Goal: Ask a question

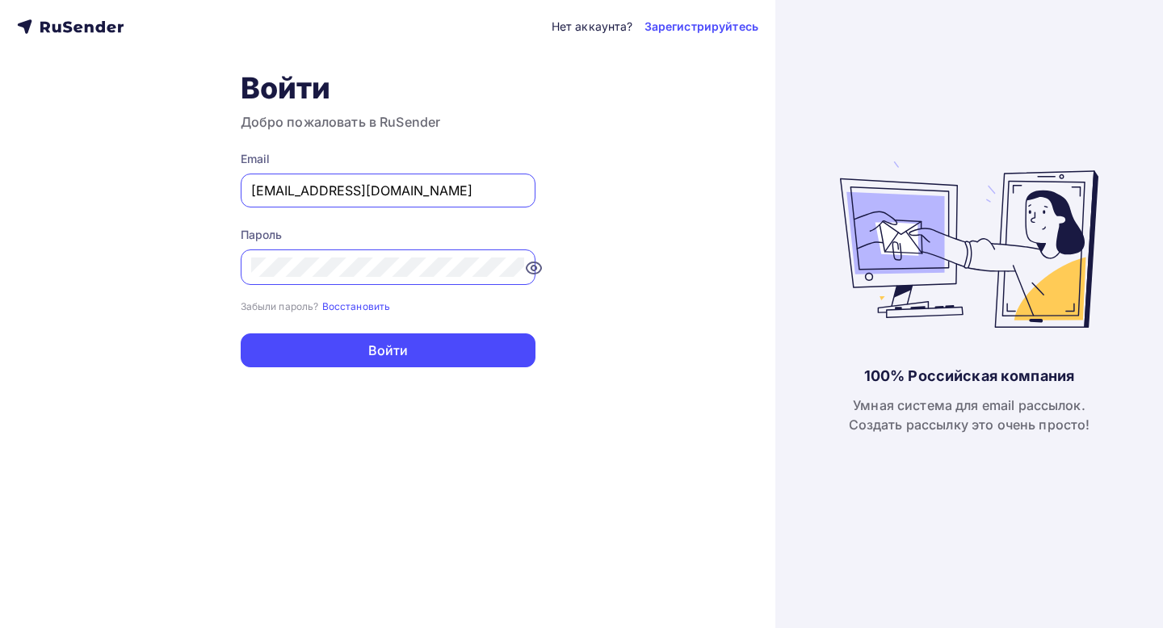
click at [426, 189] on input "bfmiloserdie@yandex.ru" at bounding box center [388, 190] width 274 height 19
type input "[EMAIL_ADDRESS][DOMAIN_NAME]"
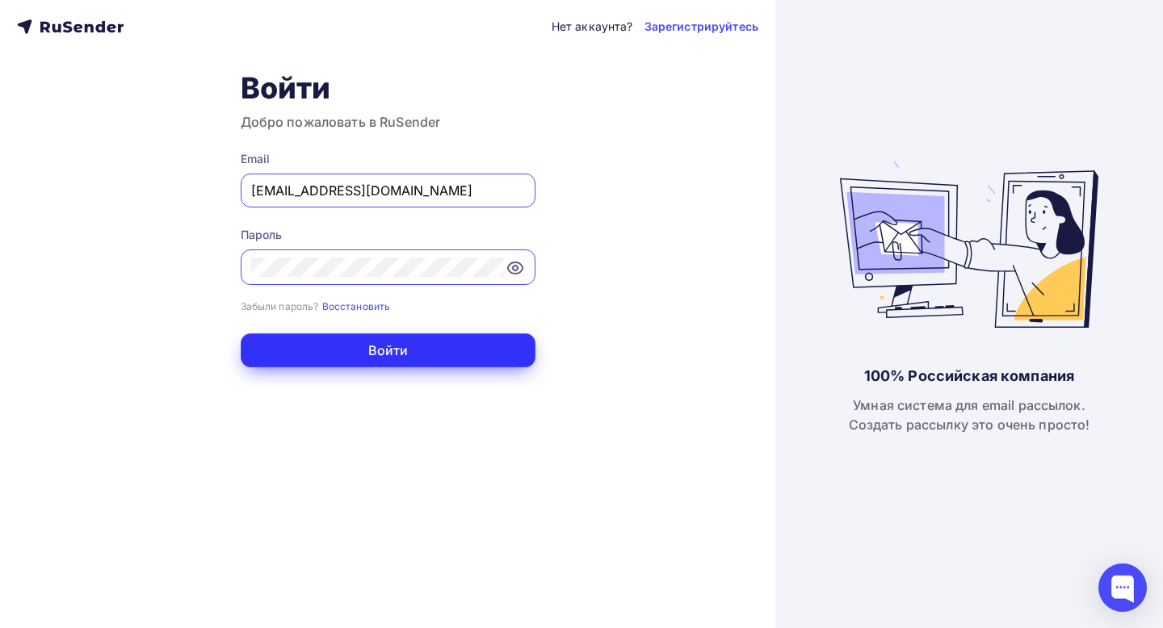
click at [423, 351] on button "Войти" at bounding box center [388, 351] width 295 height 34
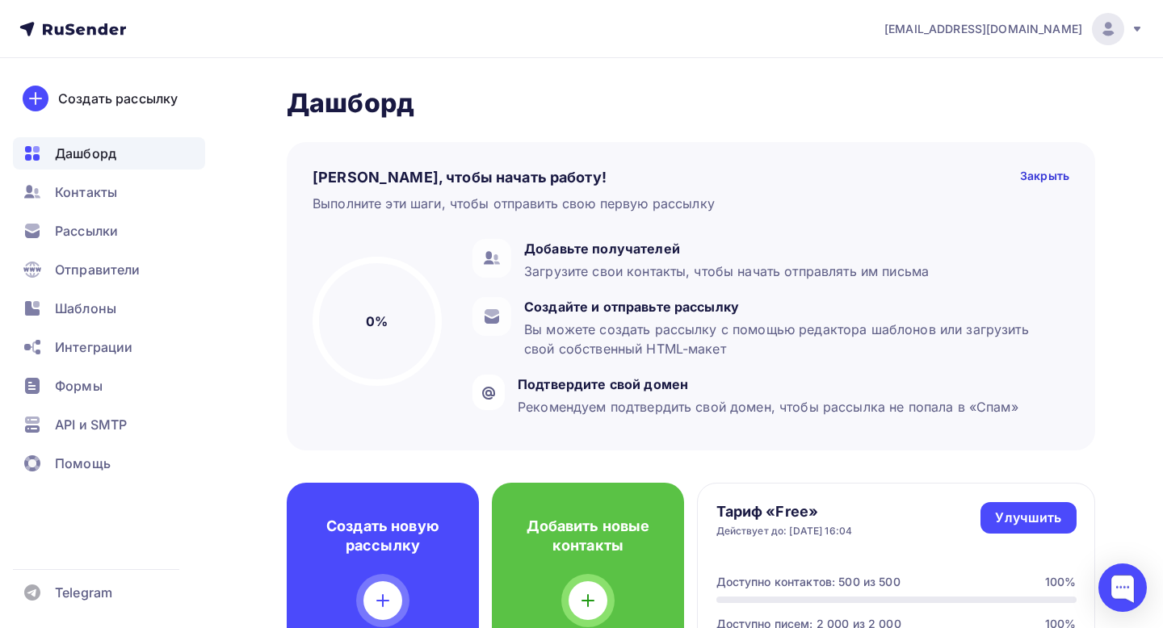
click at [1138, 25] on icon at bounding box center [1137, 29] width 13 height 13
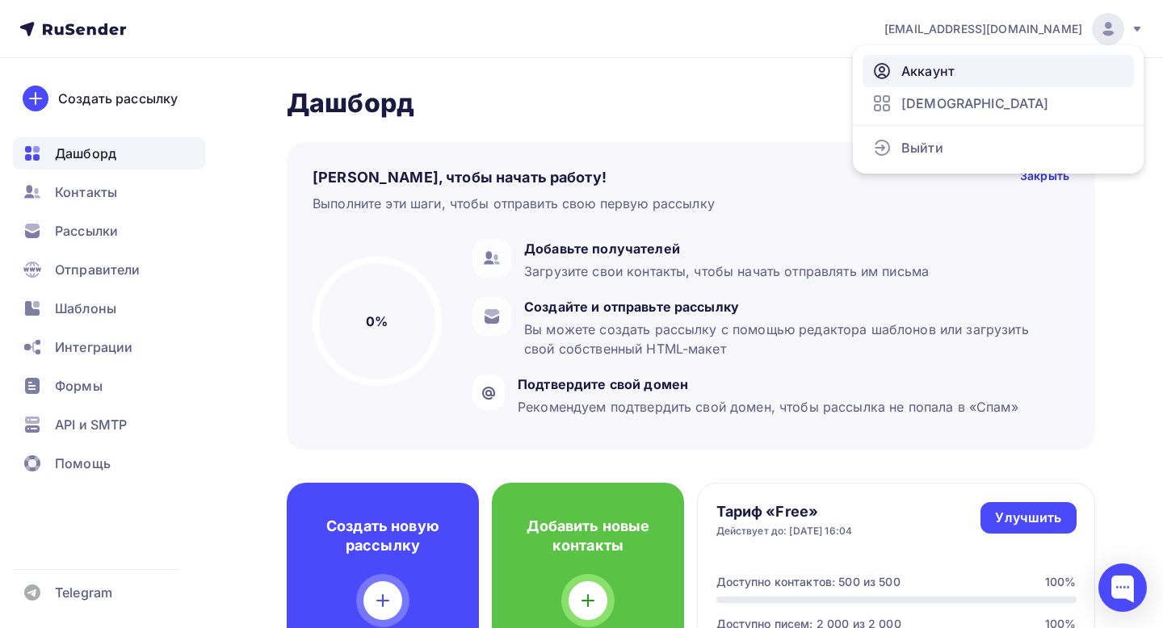
click at [953, 78] on span "Аккаунт" at bounding box center [927, 70] width 53 height 19
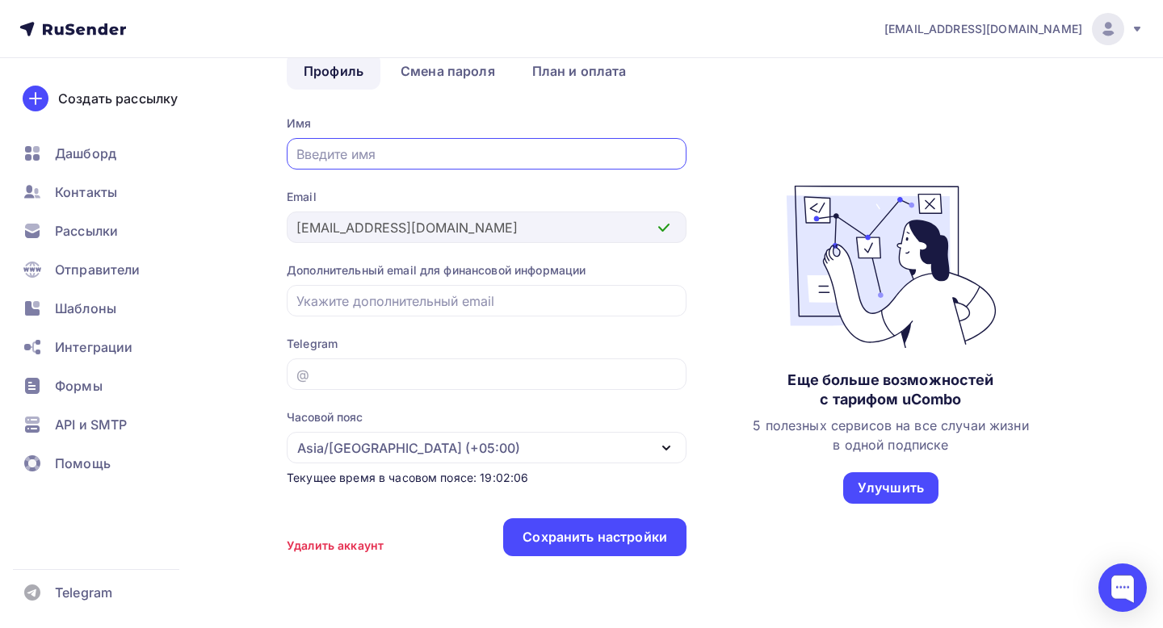
scroll to position [154, 0]
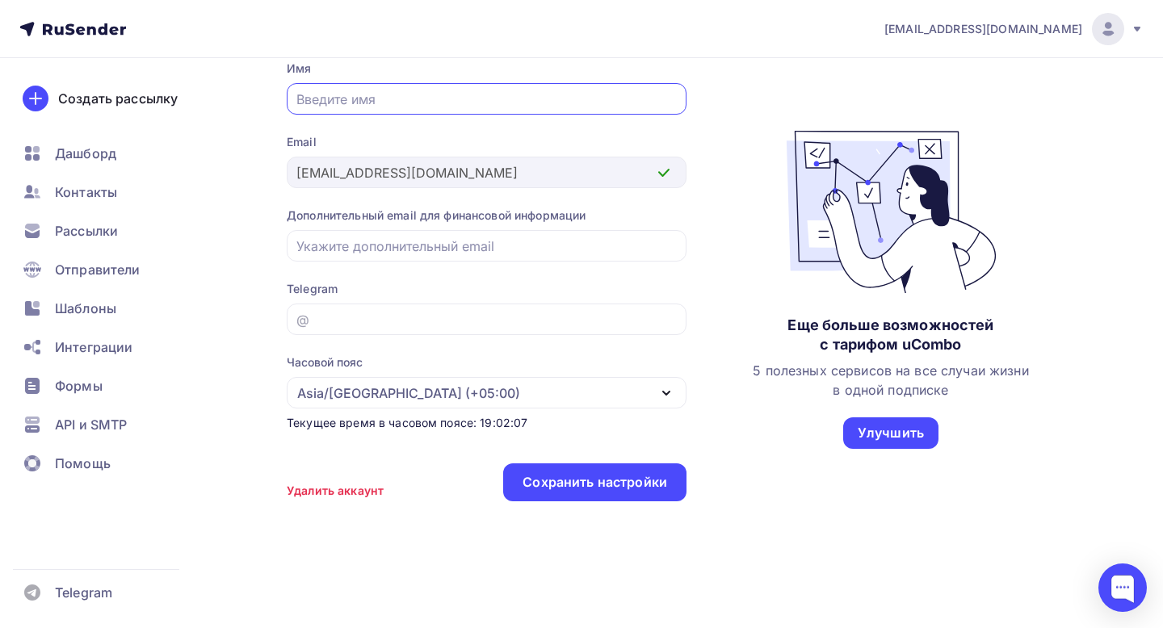
click at [342, 485] on div "Удалить аккаунт" at bounding box center [335, 491] width 97 height 16
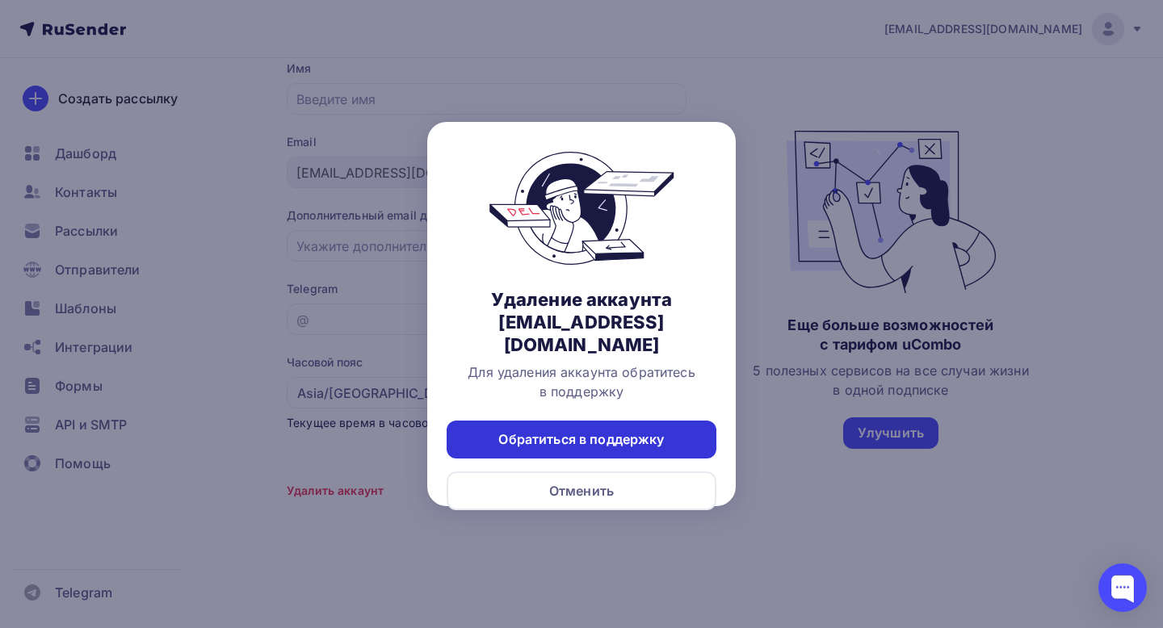
click at [586, 431] on div "Обратиться в поддержку" at bounding box center [581, 440] width 166 height 19
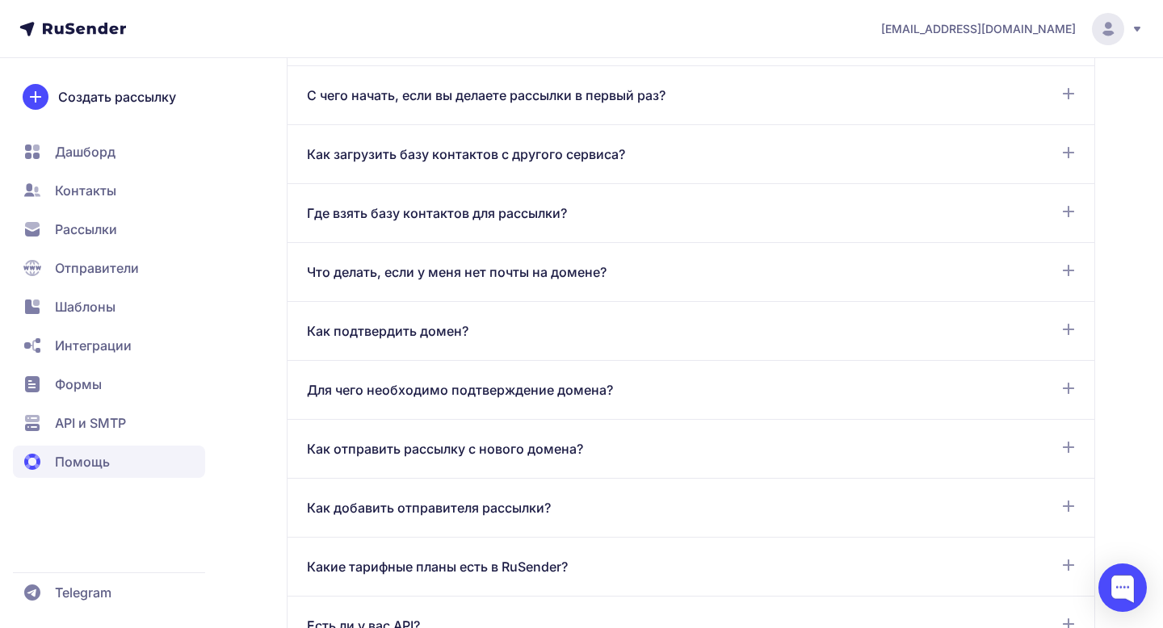
scroll to position [1378, 0]
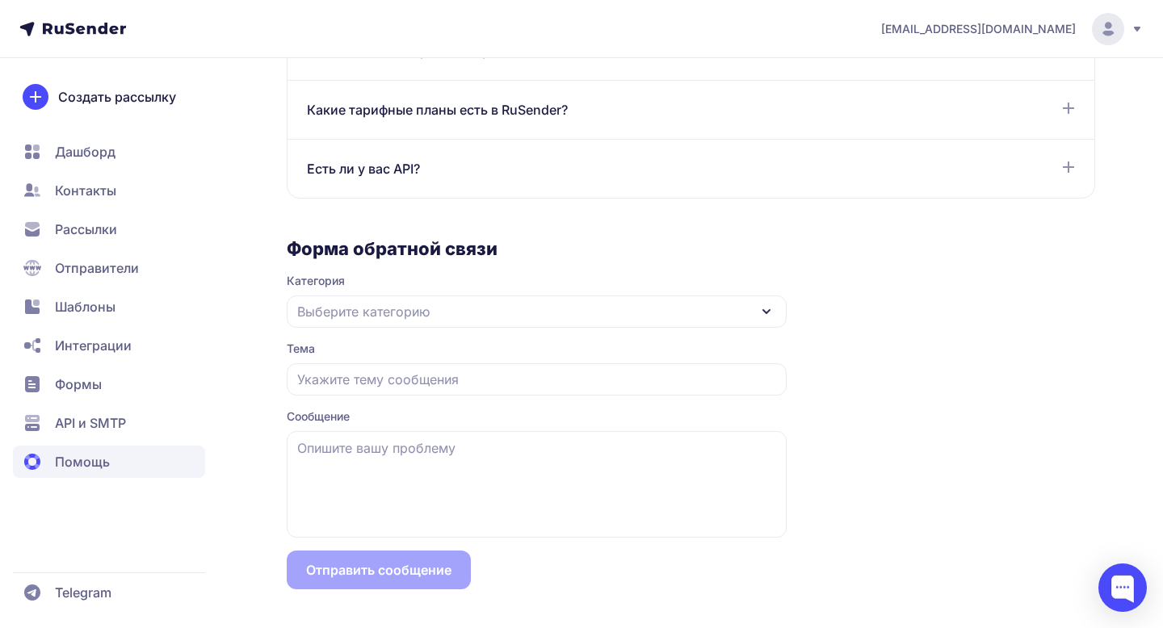
click at [571, 312] on div "Выберите категорию" at bounding box center [537, 312] width 500 height 32
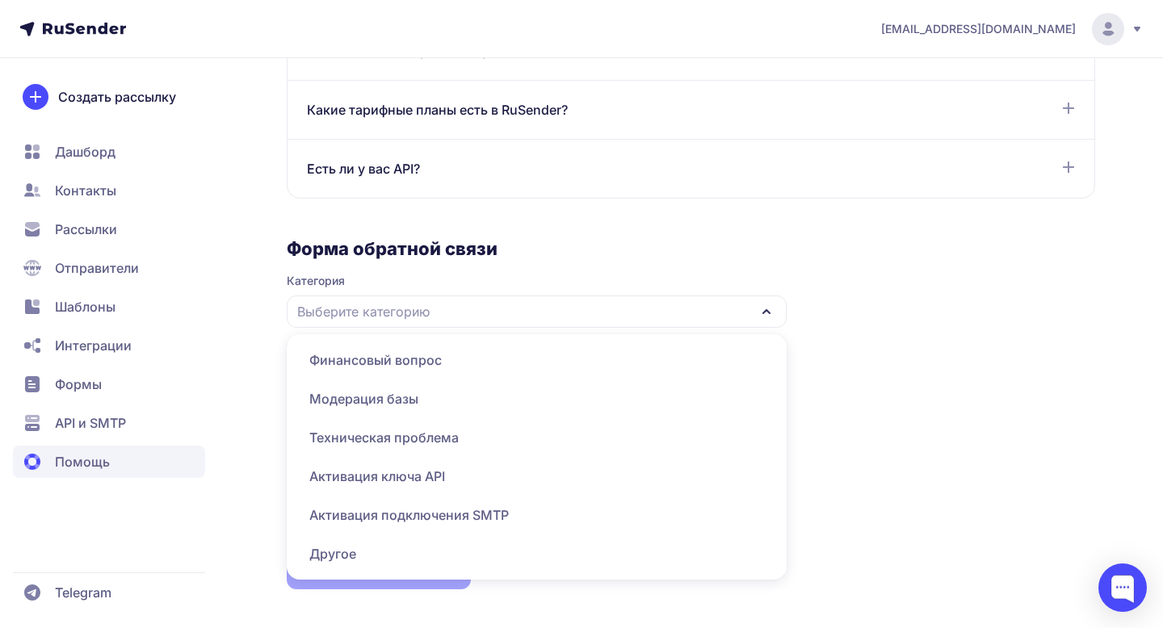
click at [372, 550] on span "Другое" at bounding box center [536, 554] width 481 height 39
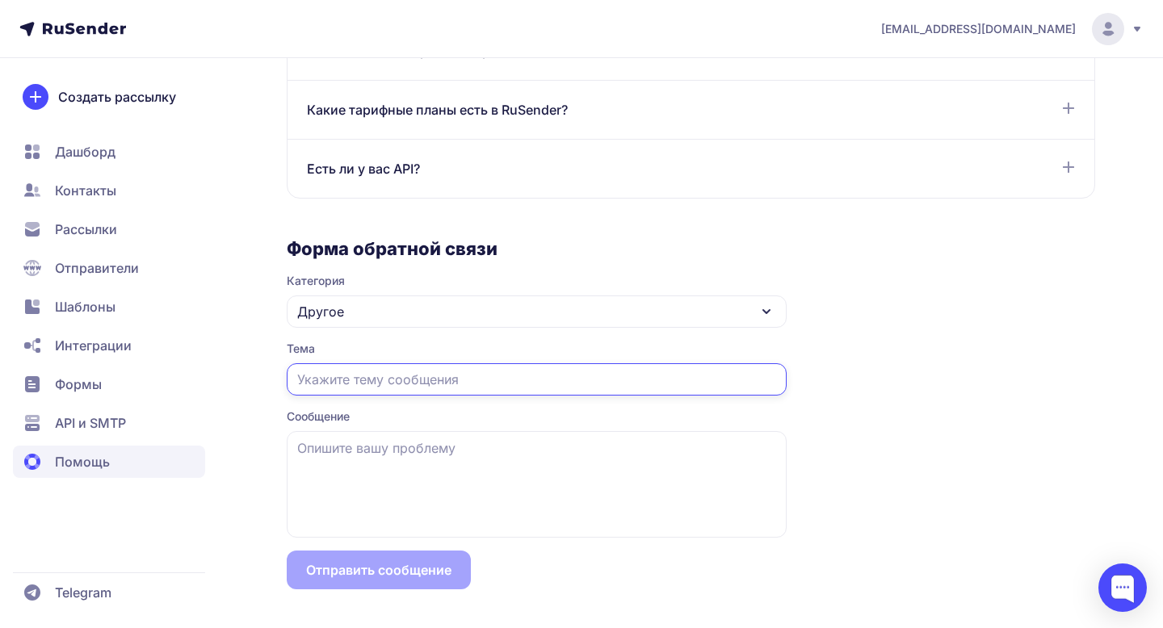
click at [422, 372] on input "text" at bounding box center [537, 379] width 500 height 32
type input "E"
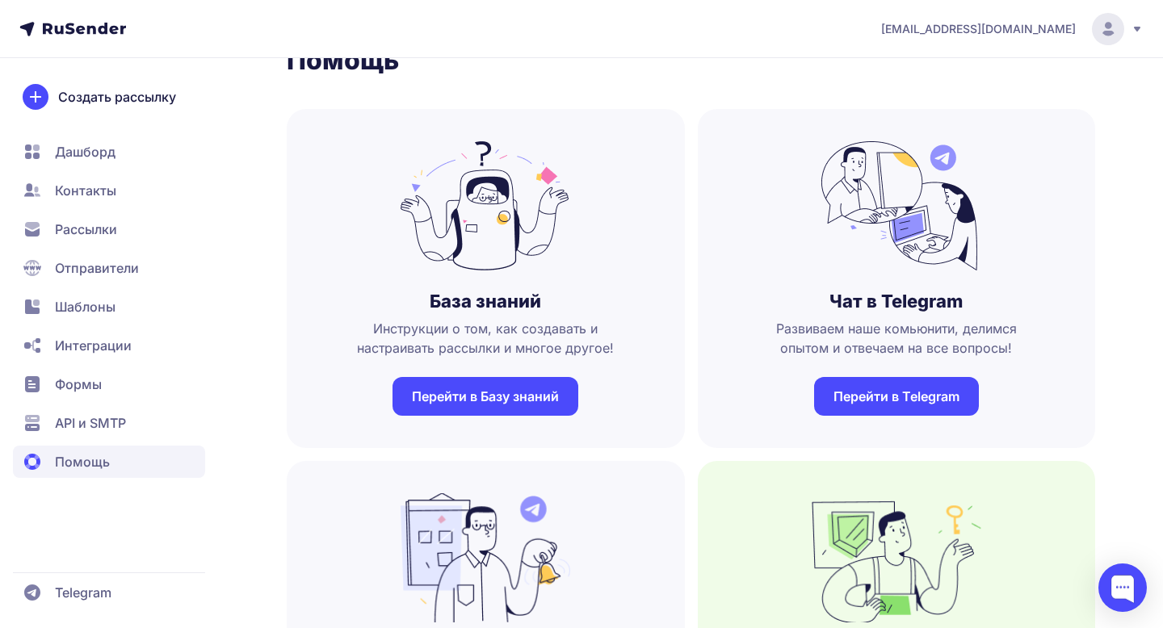
scroll to position [0, 0]
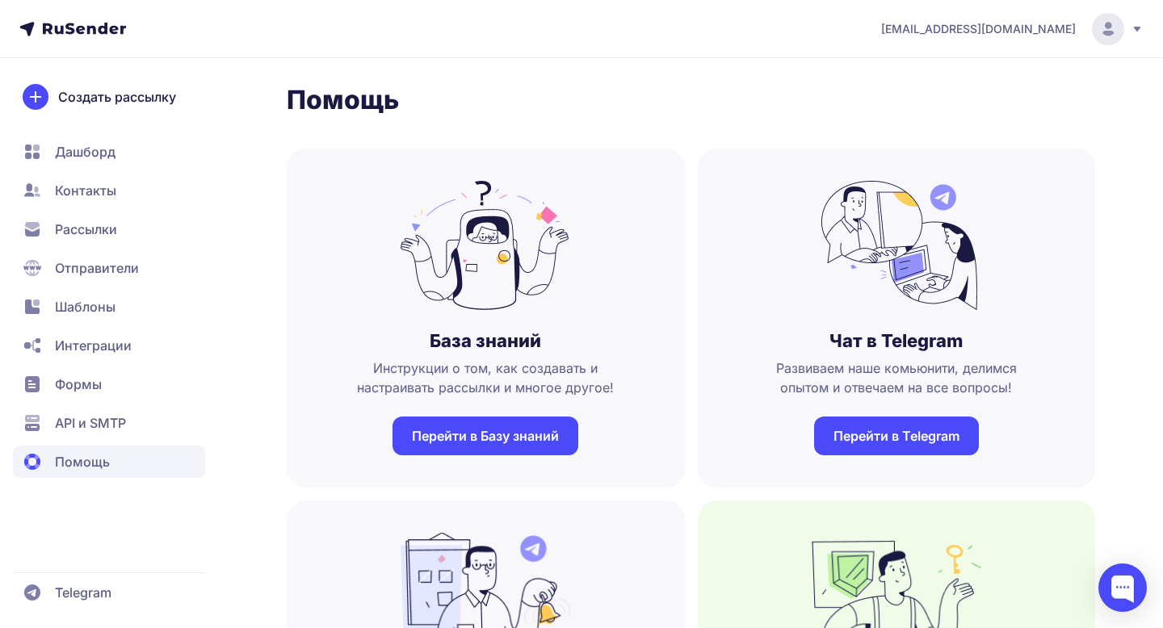
type input "Удалить аккаунт"
click at [86, 416] on span "API и SMTP" at bounding box center [90, 423] width 71 height 19
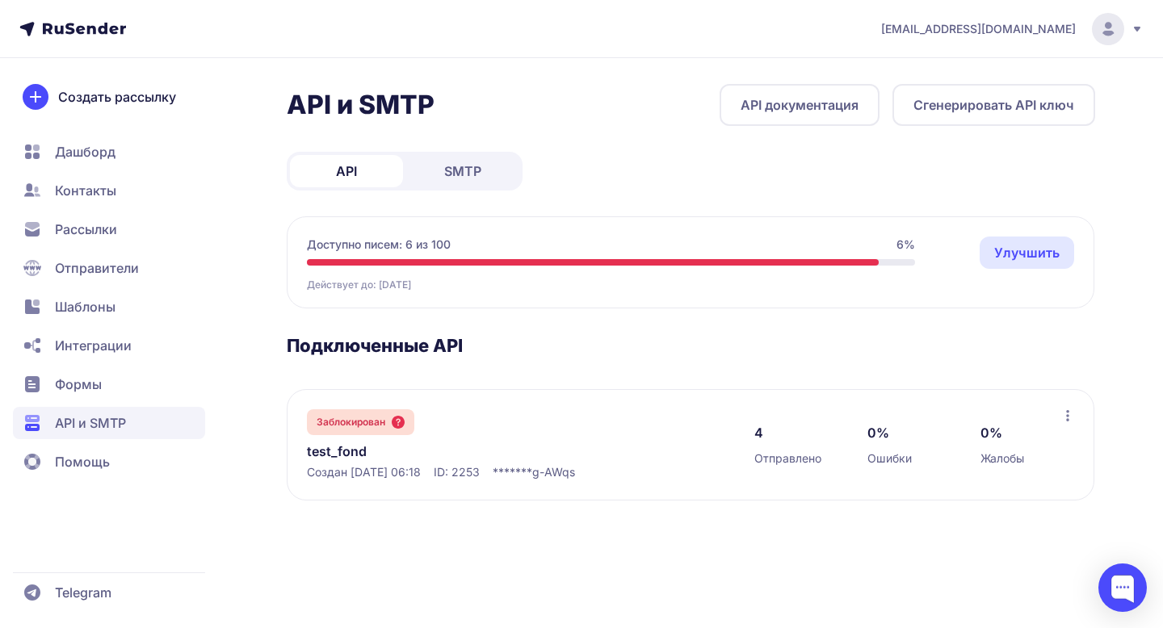
click at [1132, 31] on icon at bounding box center [1137, 29] width 13 height 13
click at [1122, 583] on div at bounding box center [1122, 588] width 48 height 48
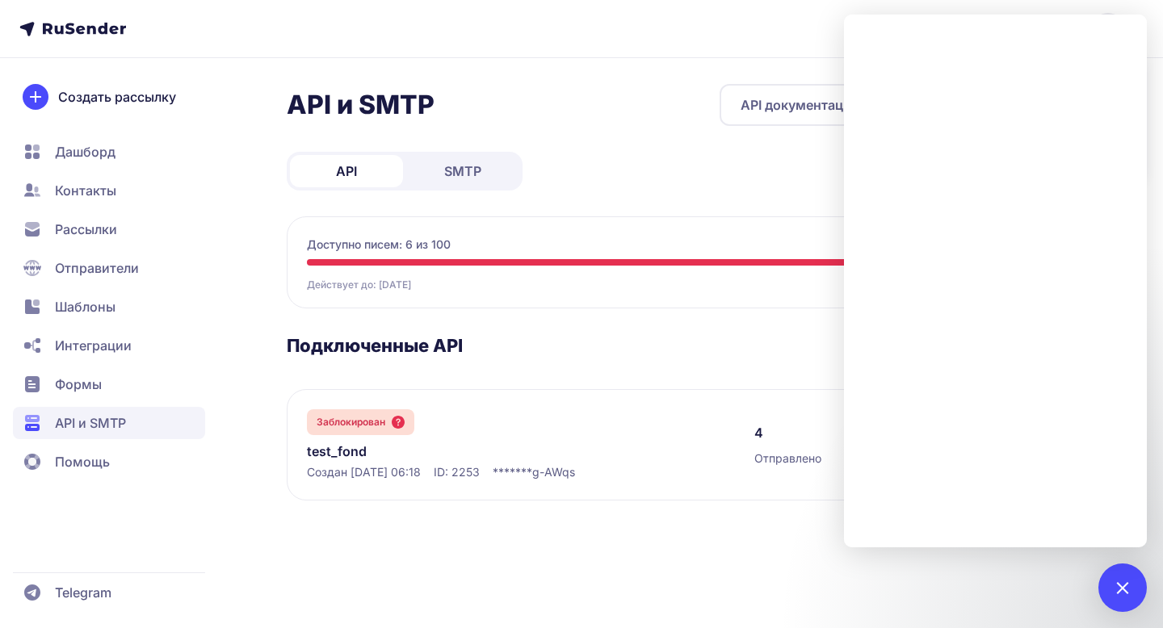
click at [776, 187] on div "API и SMTP API документация Сгенерировать API ключ API SMTP Доступно писем: 6 и…" at bounding box center [691, 312] width 809 height 456
click at [731, 595] on div "annnabeteva@yandex.ru API и SMTP API документация Сгенерировать API ключ API SM…" at bounding box center [581, 314] width 1163 height 628
click at [1117, 598] on div at bounding box center [1122, 588] width 48 height 48
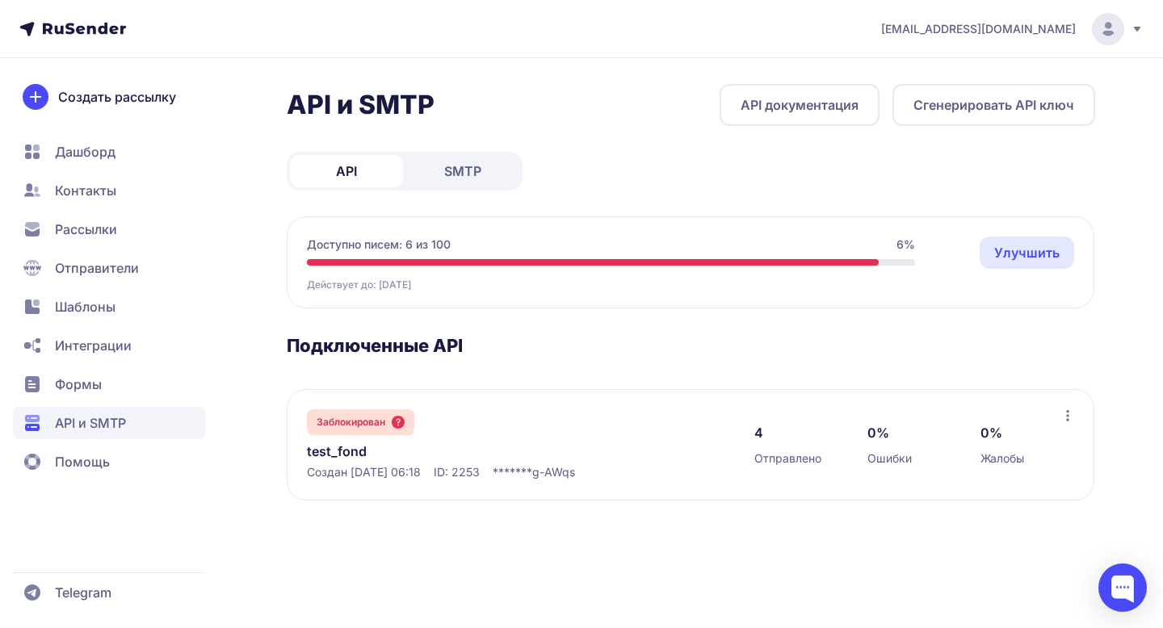
click at [107, 142] on span "Дашборд" at bounding box center [85, 151] width 61 height 19
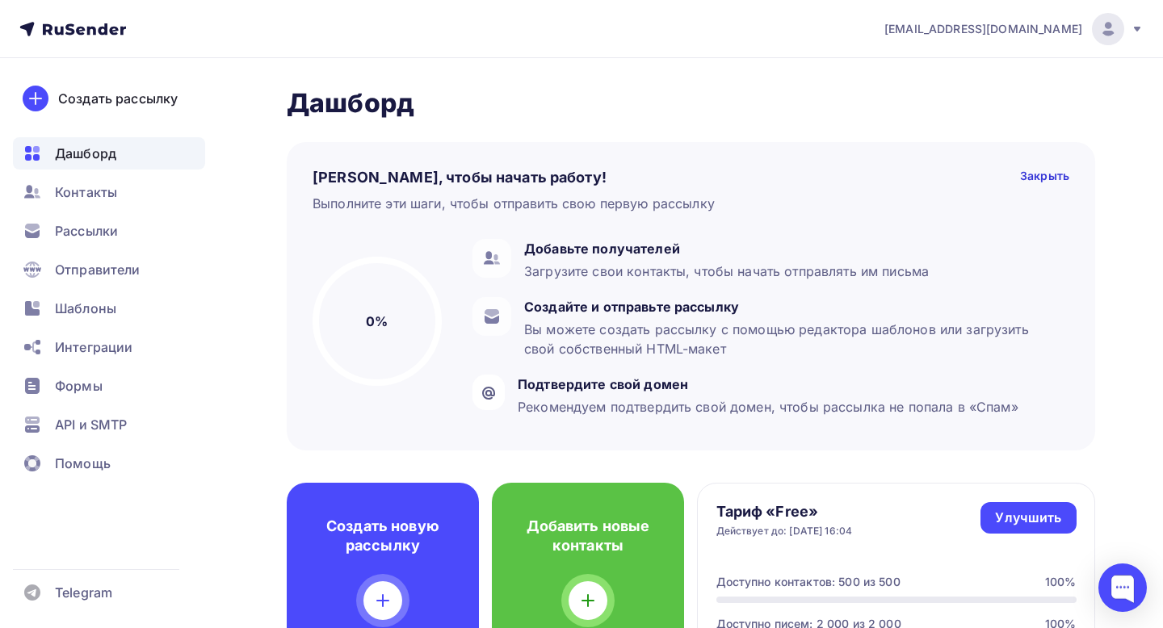
click at [1126, 24] on div "[EMAIL_ADDRESS][DOMAIN_NAME]" at bounding box center [1013, 29] width 259 height 32
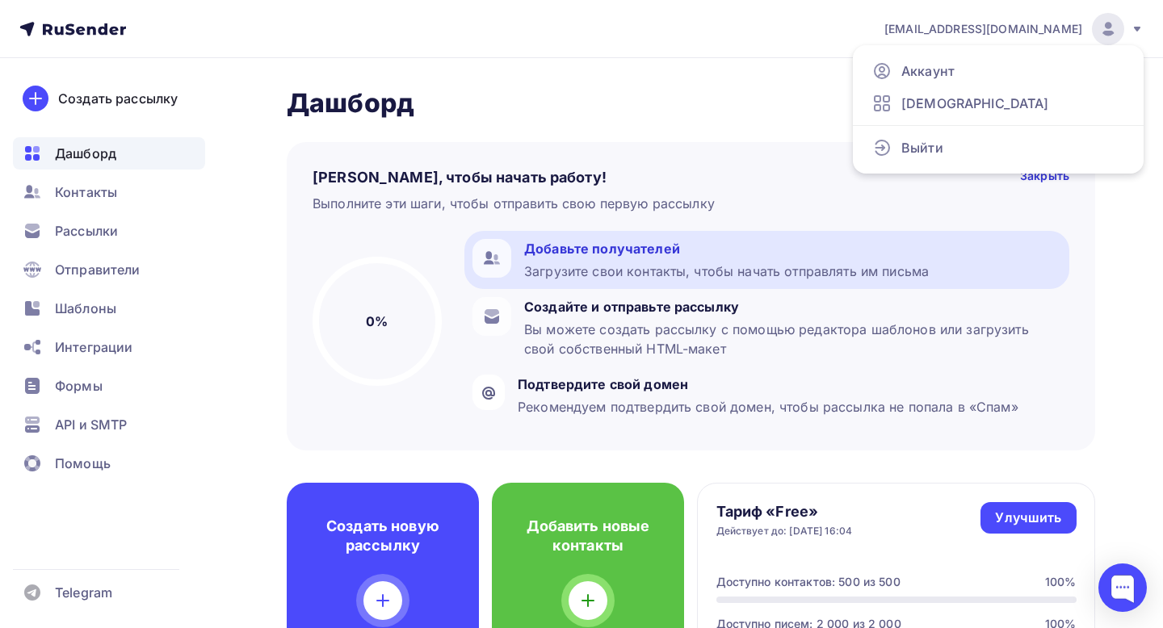
click at [618, 274] on div "Загрузите свои контакты, чтобы начать отправлять им письма" at bounding box center [726, 271] width 405 height 19
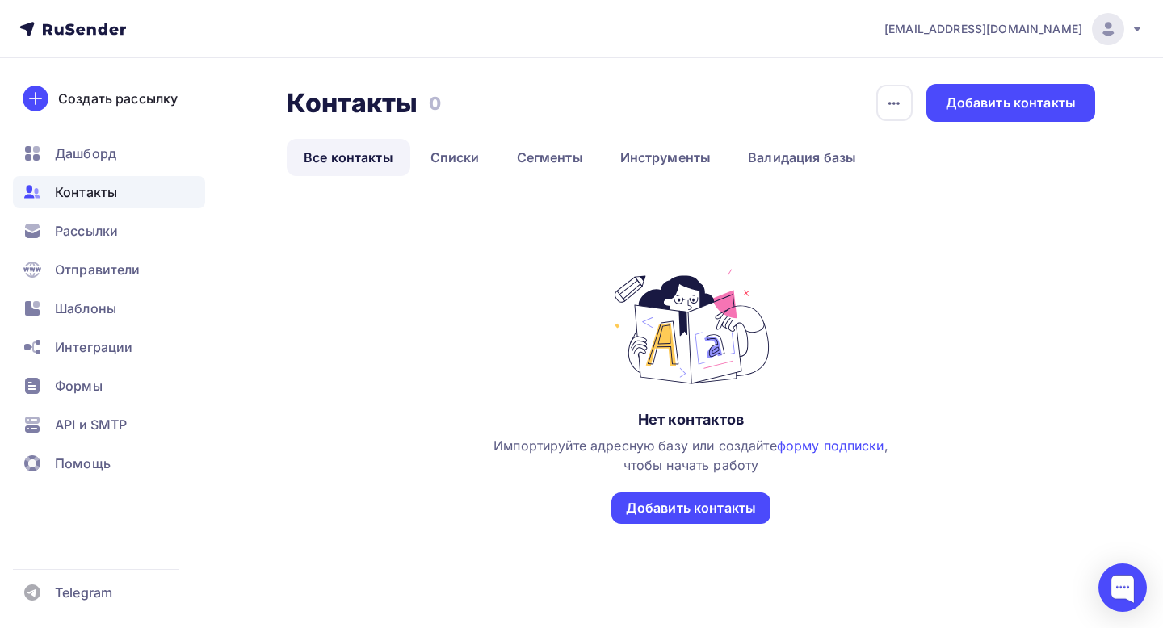
click at [1138, 23] on icon at bounding box center [1137, 29] width 13 height 13
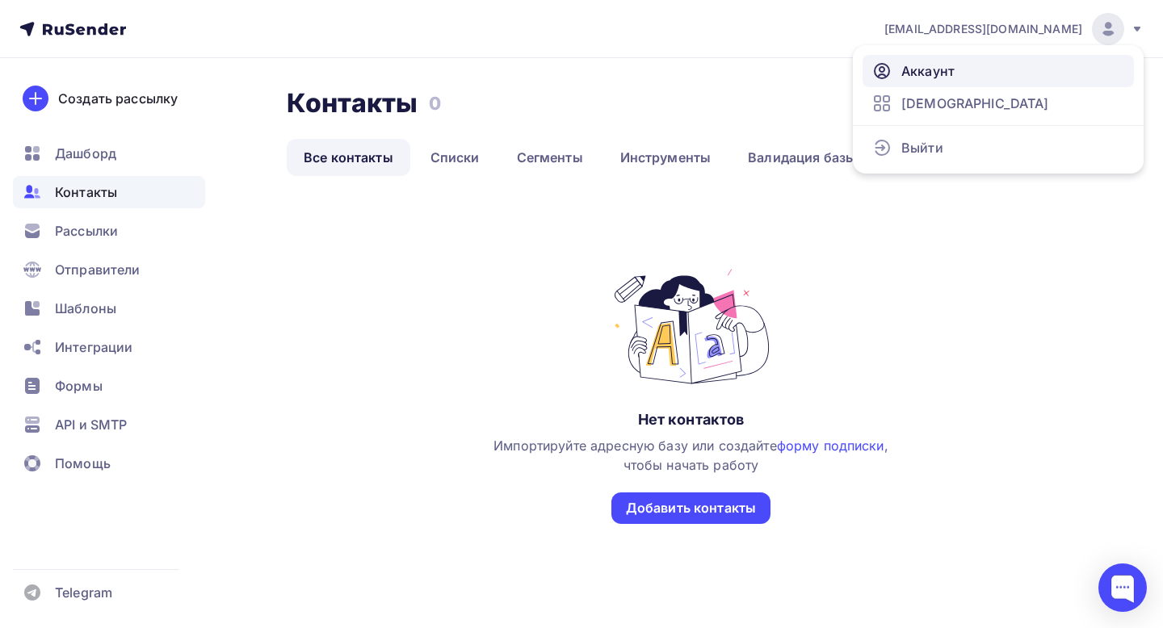
click at [969, 70] on link "Аккаунт" at bounding box center [998, 71] width 271 height 32
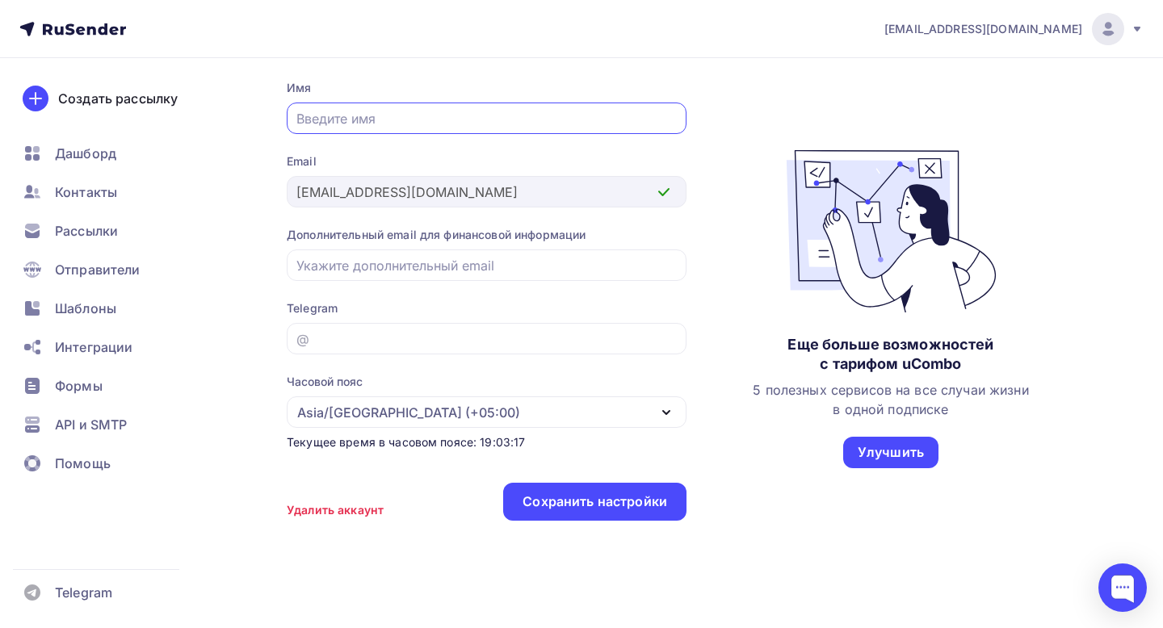
scroll to position [154, 0]
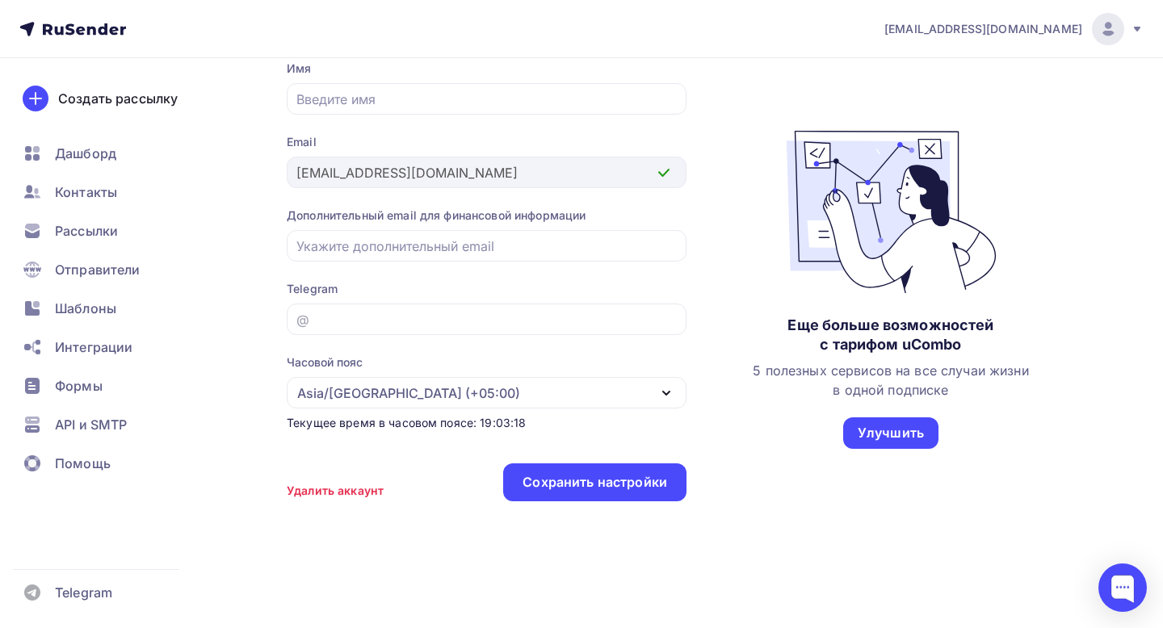
click at [339, 491] on div "Удалить аккаунт" at bounding box center [335, 491] width 97 height 16
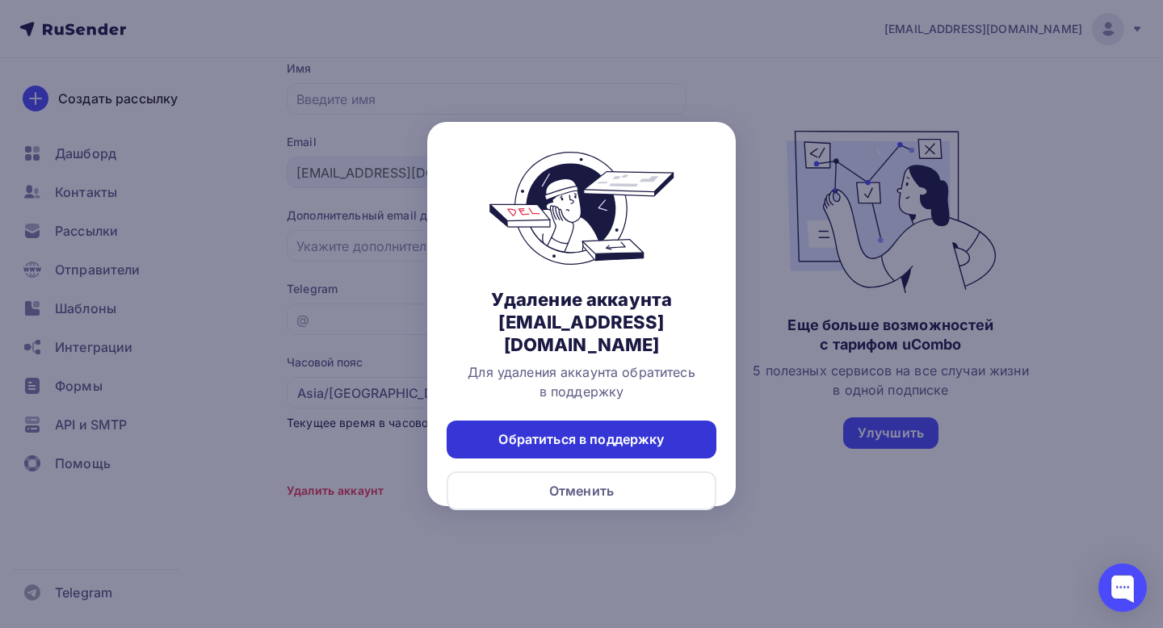
click at [624, 431] on div "Обратиться в поддержку" at bounding box center [581, 440] width 166 height 19
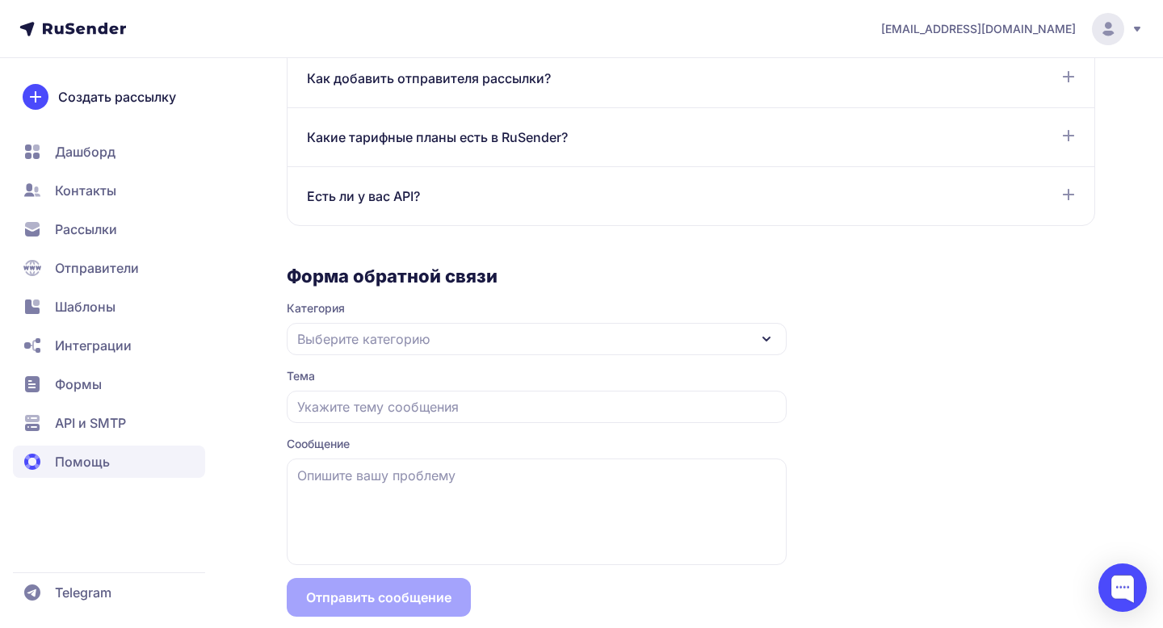
scroll to position [1378, 0]
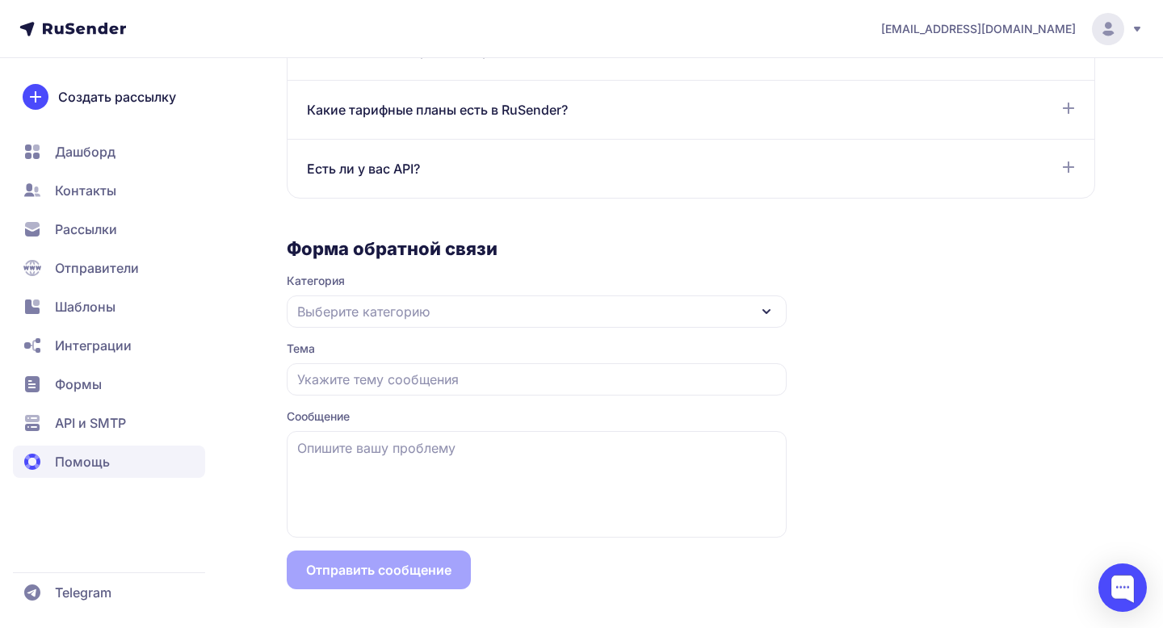
click at [512, 313] on div "Выберите категорию" at bounding box center [537, 312] width 500 height 32
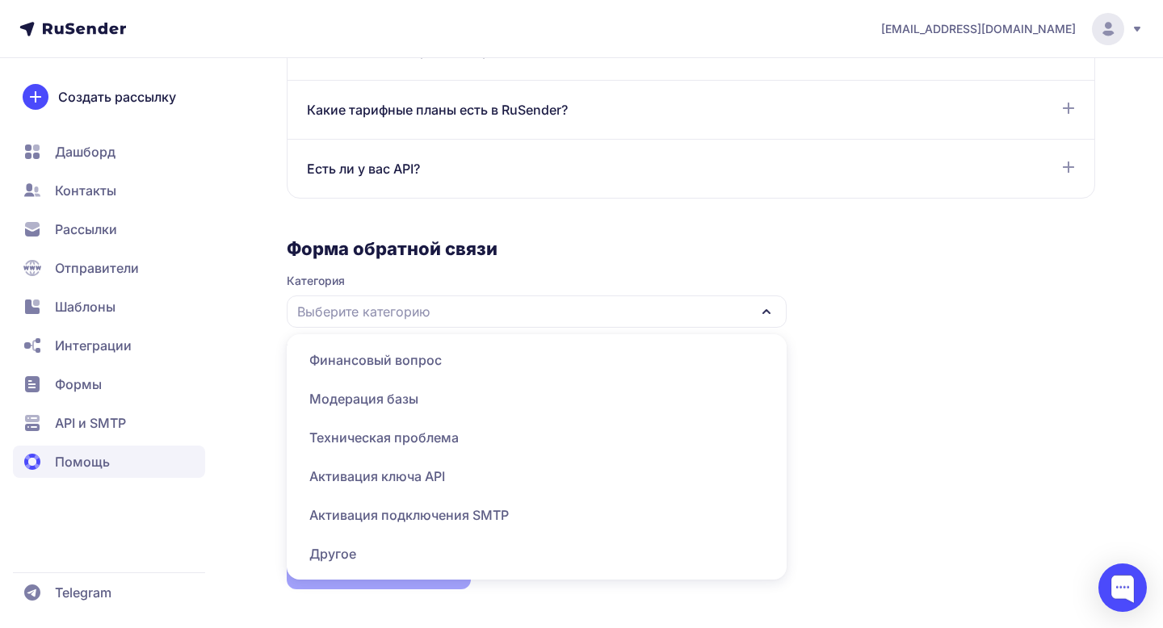
click at [379, 544] on span "Другое" at bounding box center [536, 554] width 481 height 39
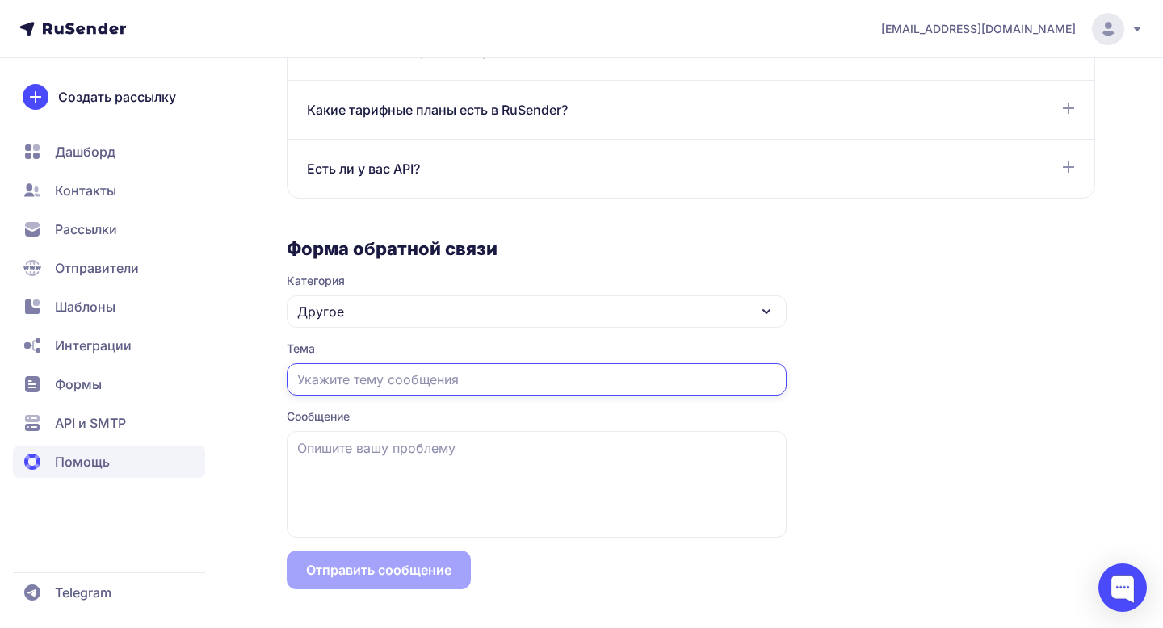
click at [416, 381] on input "text" at bounding box center [537, 379] width 500 height 32
type input "Удалить аккаунт"
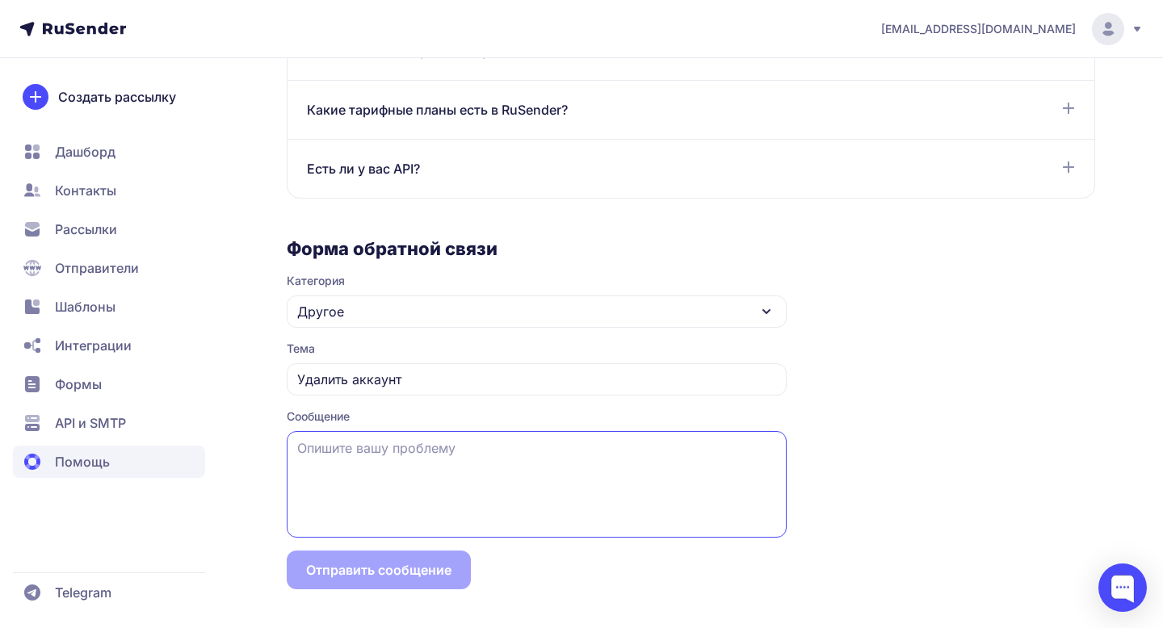
click at [389, 463] on textarea at bounding box center [537, 484] width 500 height 107
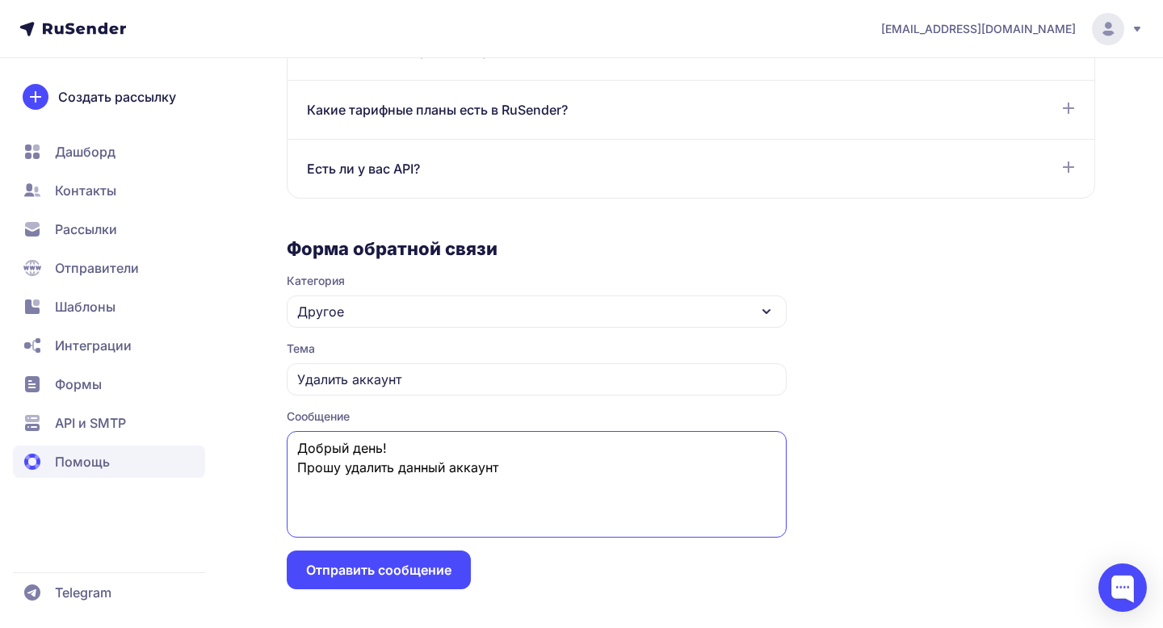
type textarea "Добрый день! Прошу удалить данный аккаунт"
click at [388, 574] on button "Отправить сообщение" at bounding box center [379, 570] width 184 height 39
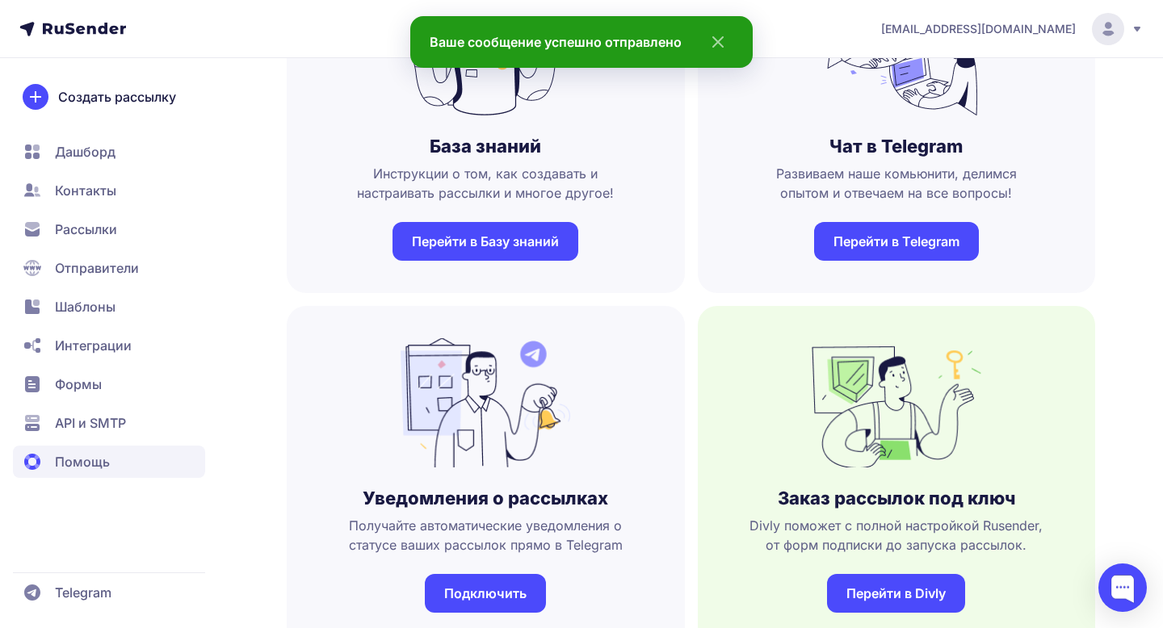
scroll to position [179, 0]
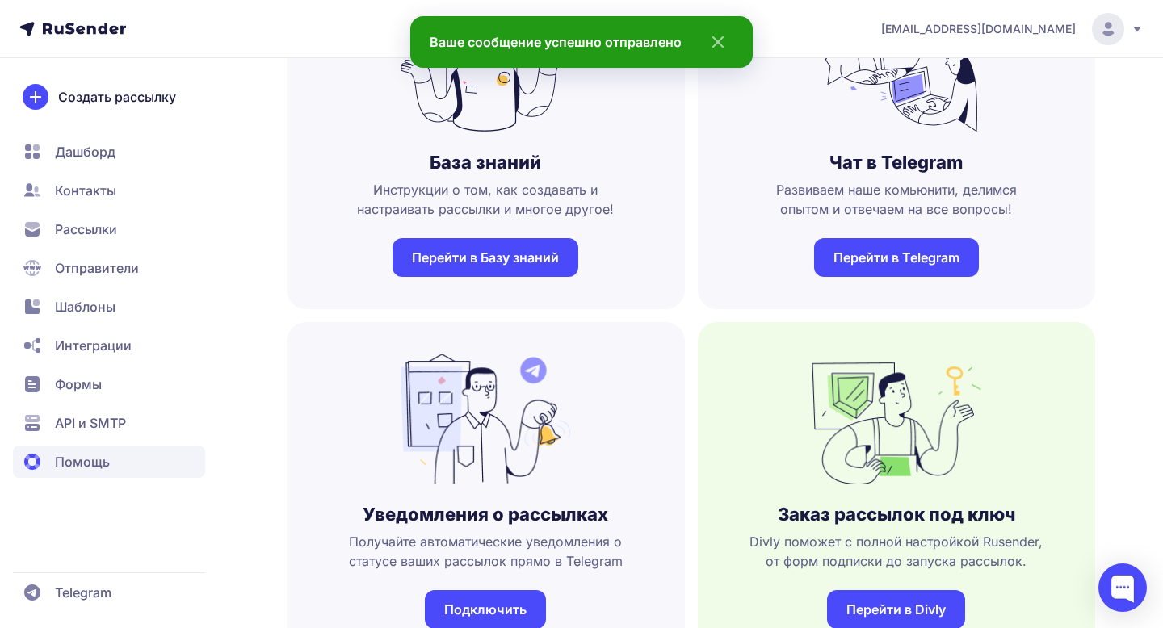
click at [1132, 26] on icon at bounding box center [1137, 29] width 13 height 13
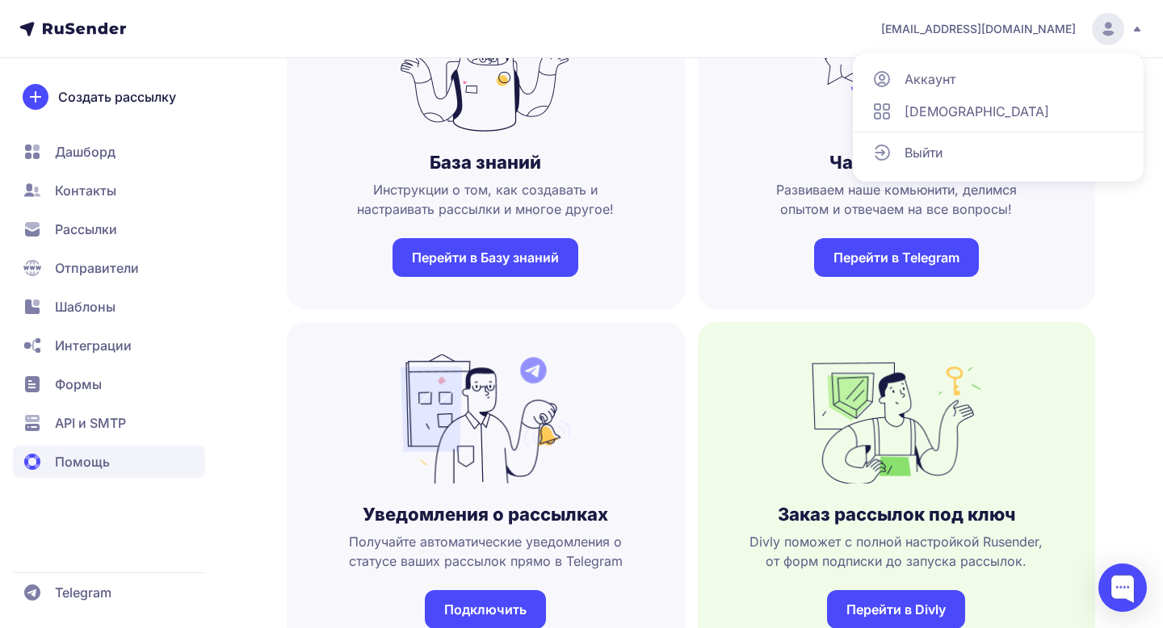
click at [998, 72] on link "Аккаунт" at bounding box center [998, 79] width 271 height 32
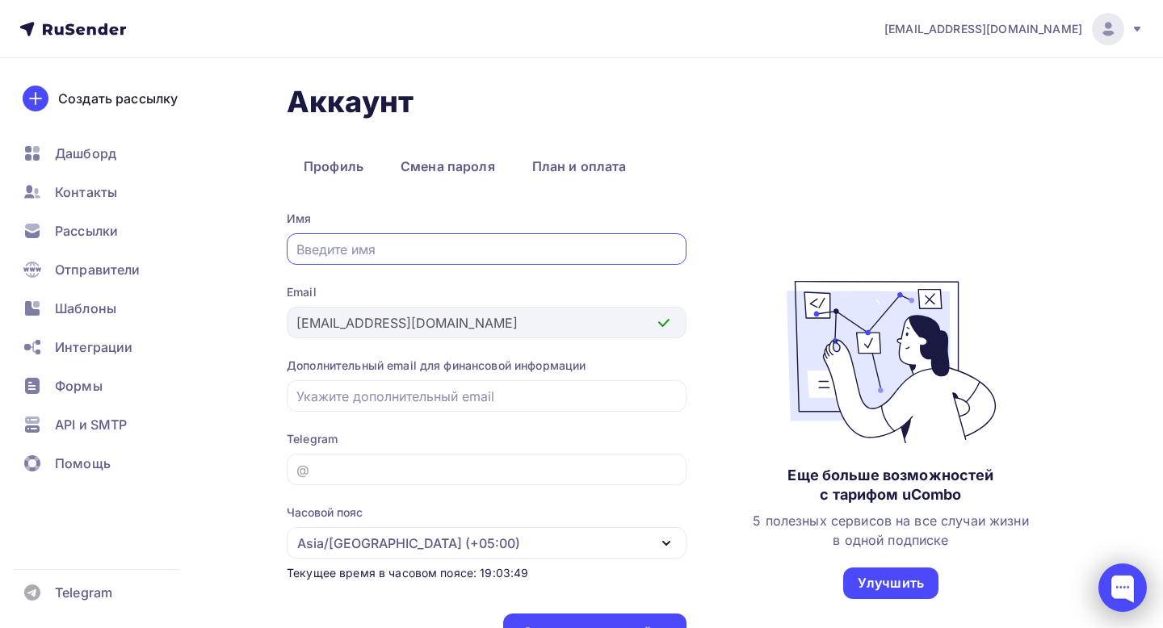
click at [1117, 585] on div at bounding box center [1122, 588] width 48 height 48
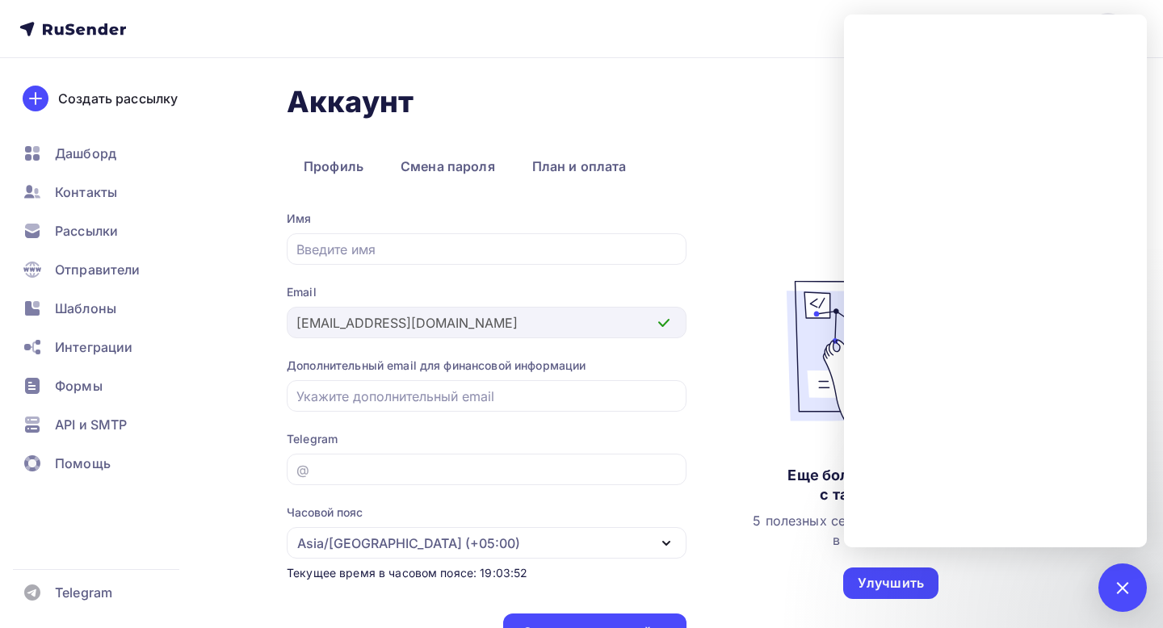
click at [802, 90] on h1 "Аккаунт" at bounding box center [691, 102] width 809 height 36
click at [1131, 589] on div at bounding box center [1122, 588] width 22 height 22
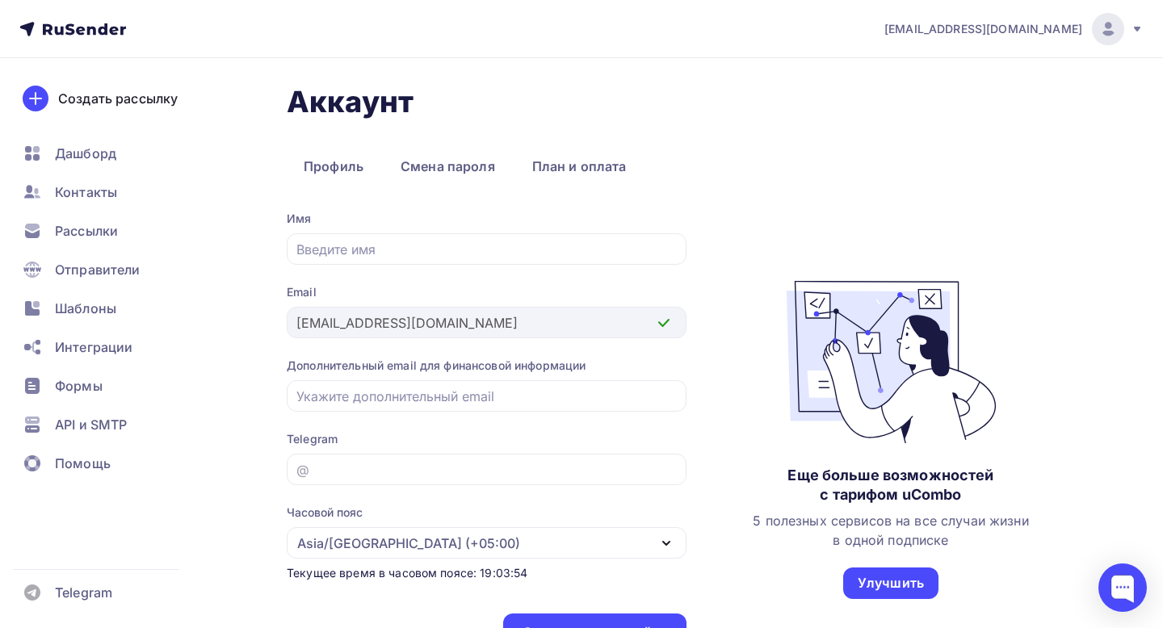
click at [1132, 19] on div "[EMAIL_ADDRESS][DOMAIN_NAME]" at bounding box center [1013, 29] width 259 height 32
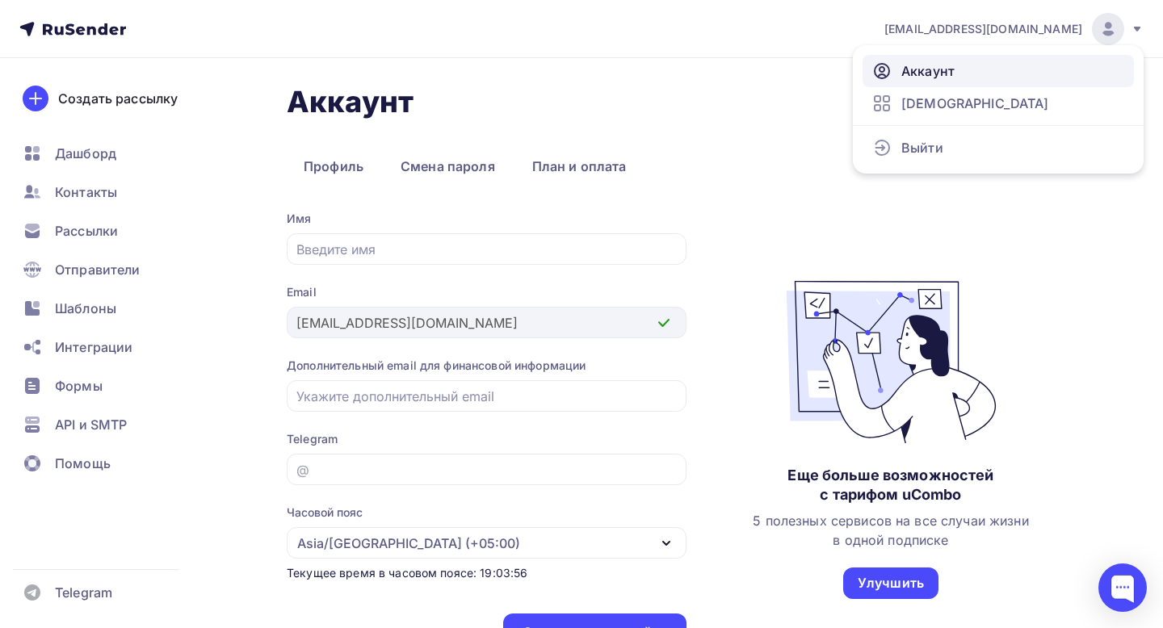
click at [955, 69] on link "Аккаунт" at bounding box center [998, 71] width 271 height 32
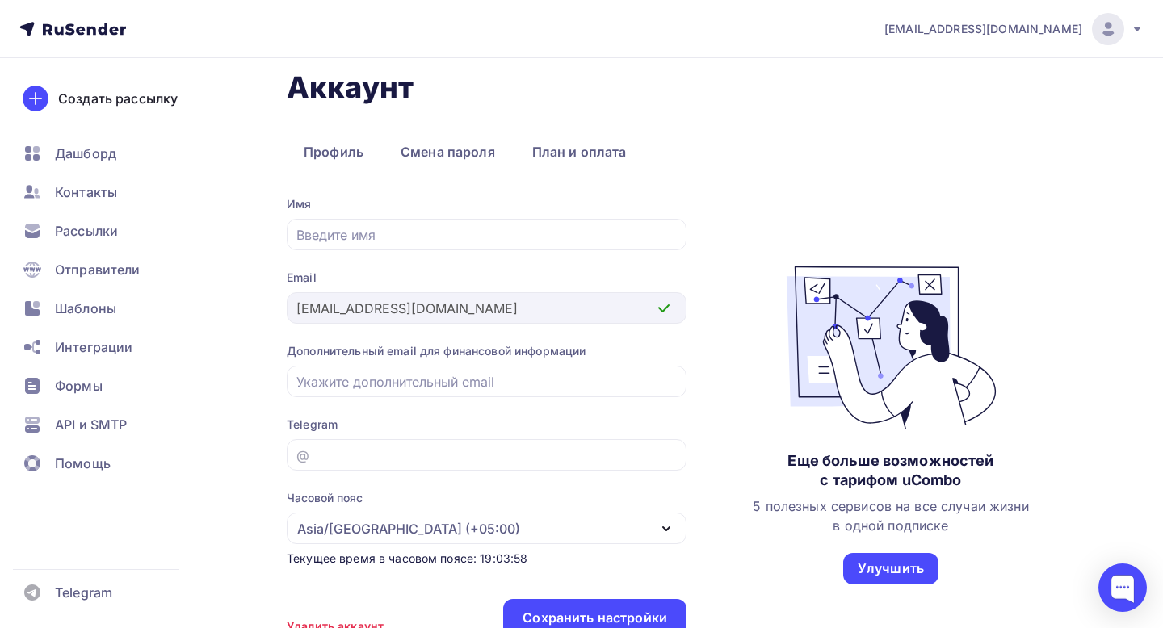
scroll to position [18, 0]
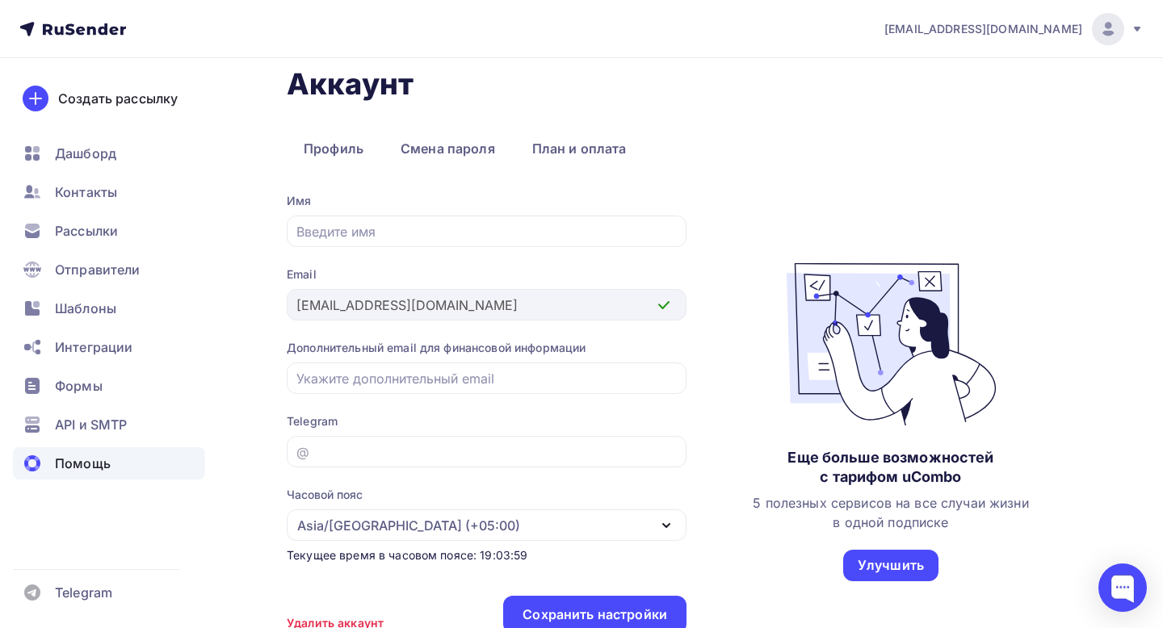
click at [61, 460] on span "Помощь" at bounding box center [83, 463] width 56 height 19
